Goal: Task Accomplishment & Management: Manage account settings

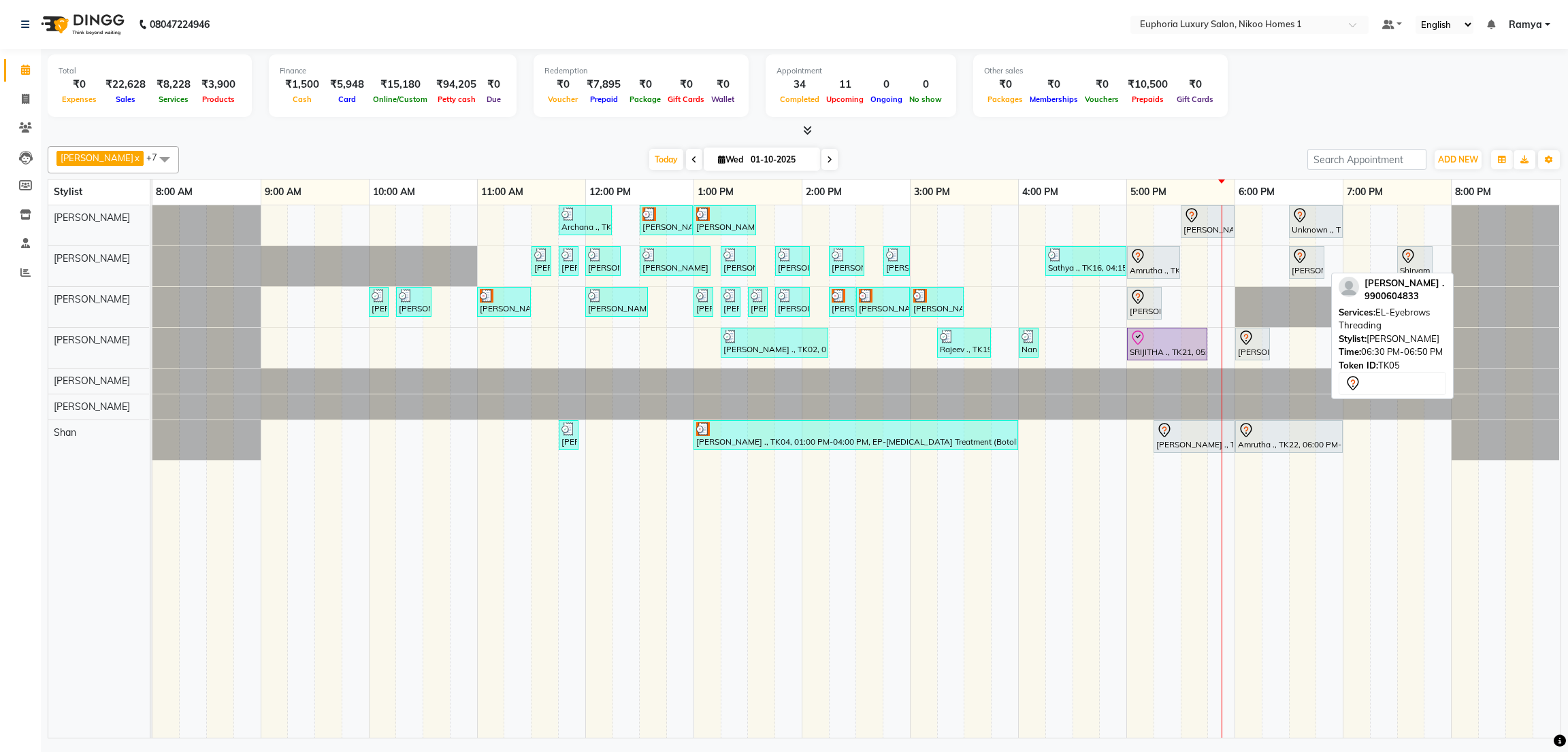
click at [1296, 274] on div "[PERSON_NAME] ., TK05, 06:30 PM-06:50 PM, EL-Eyebrows Threading" at bounding box center [1306, 262] width 32 height 29
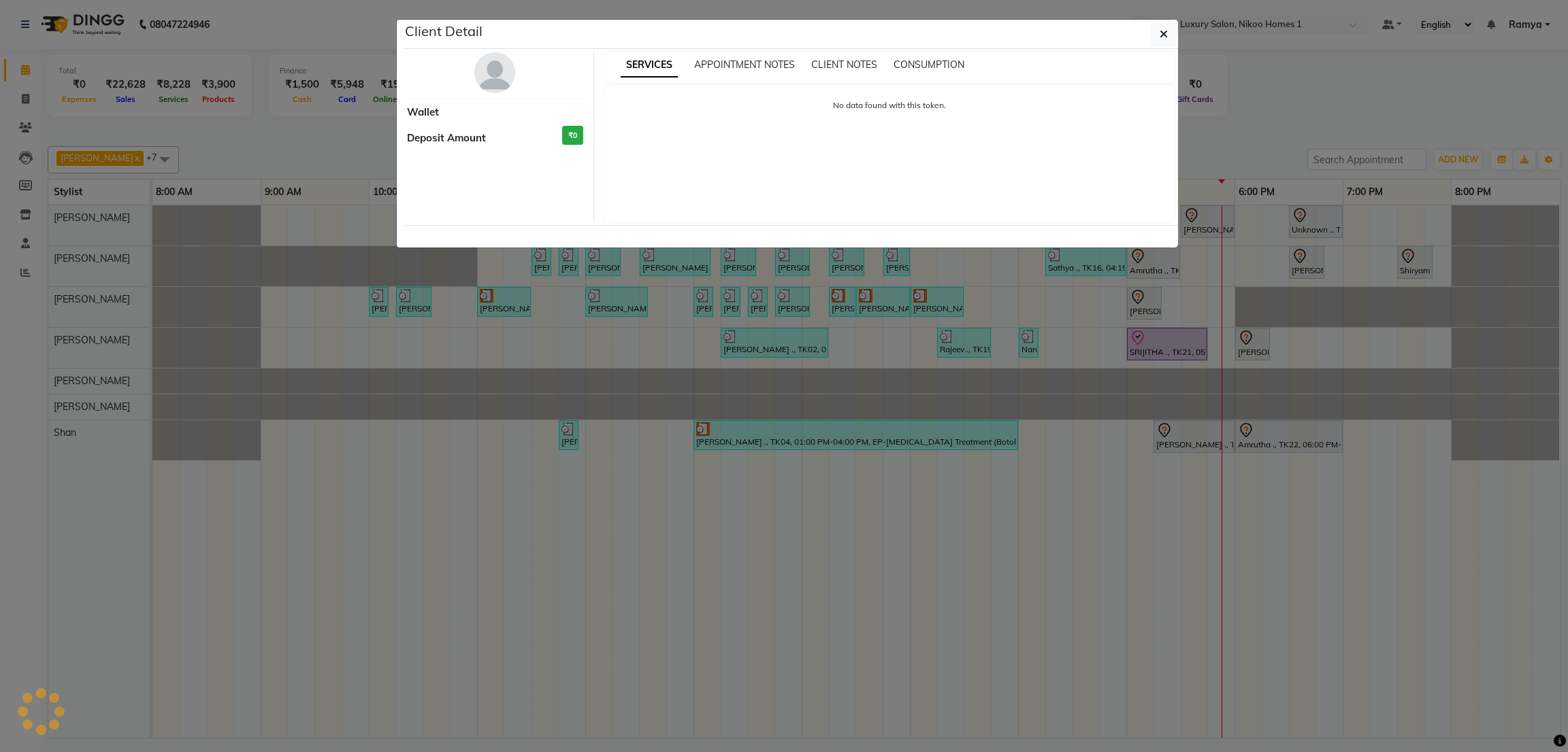
select select "7"
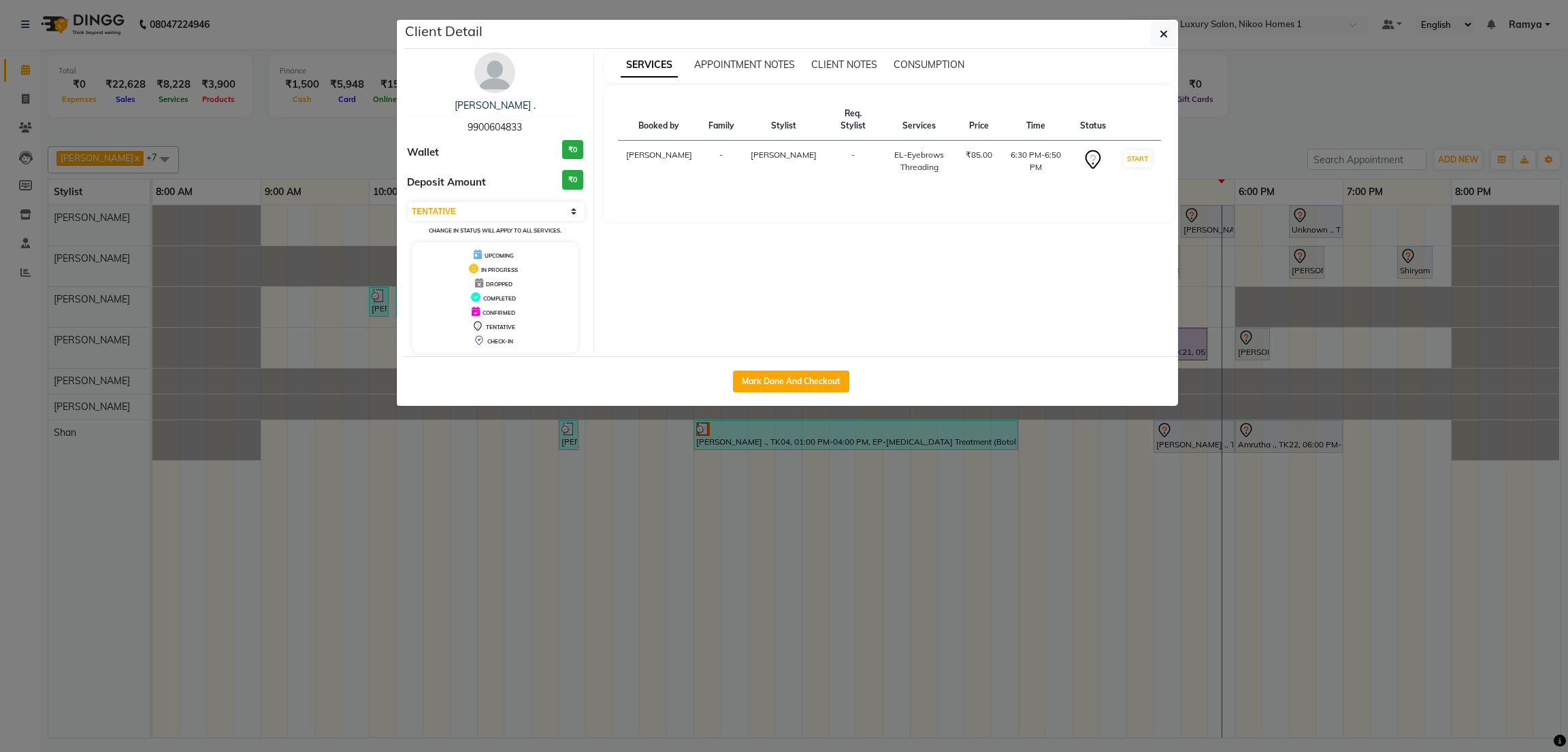
click at [481, 60] on img at bounding box center [495, 73] width 41 height 41
